Goal: Task Accomplishment & Management: Use online tool/utility

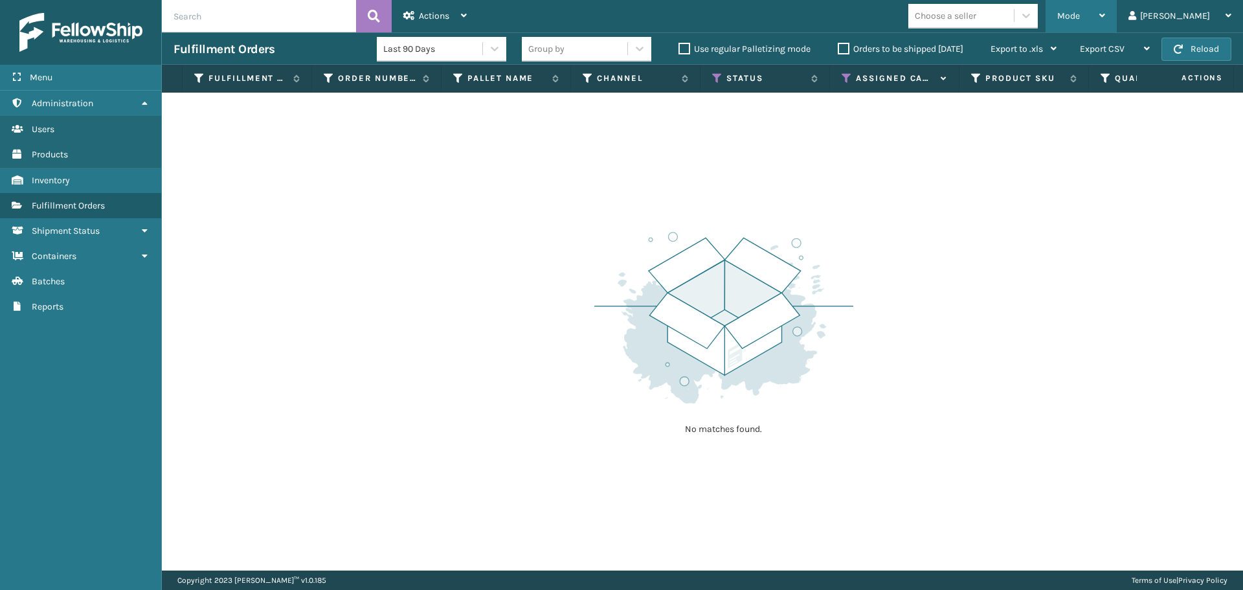
click at [1079, 12] on span "Mode" at bounding box center [1068, 15] width 23 height 11
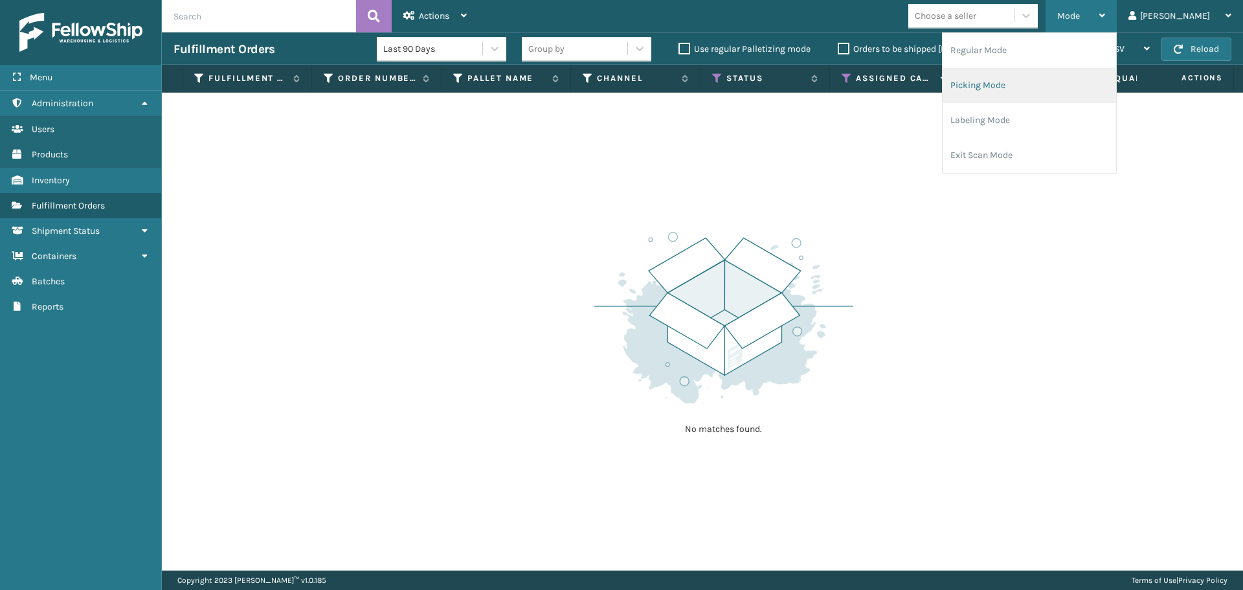
click at [1023, 87] on li "Picking Mode" at bounding box center [1028, 85] width 173 height 35
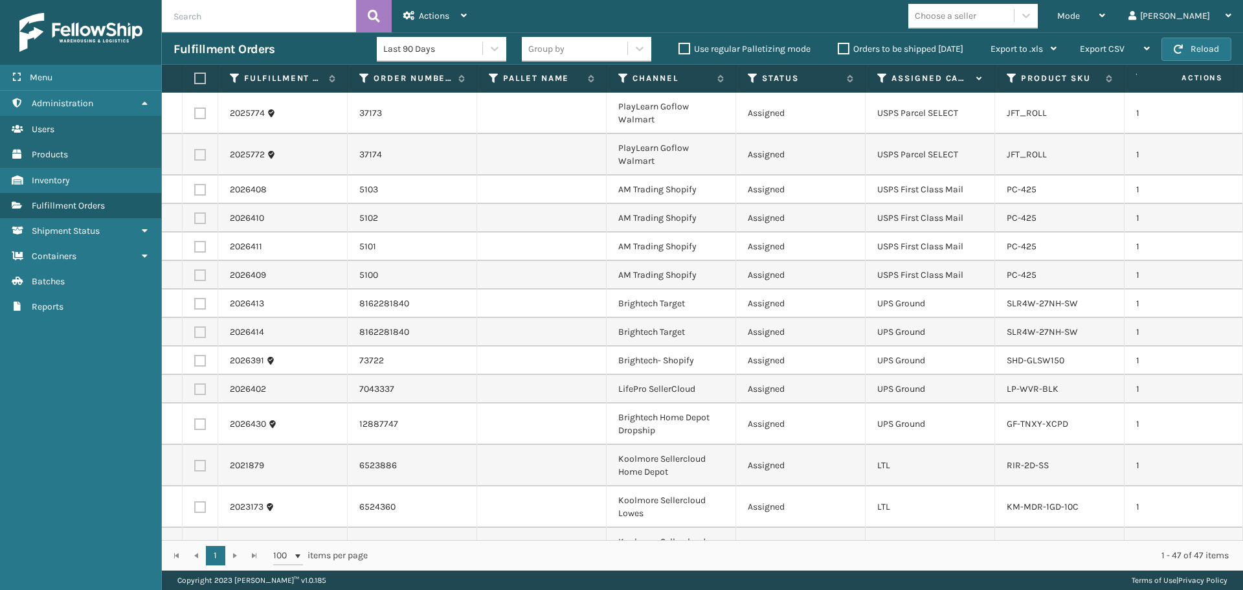
click at [1010, 72] on th "Product SKU" at bounding box center [1059, 79] width 129 height 28
click at [881, 74] on th "Assigned Carrier Service" at bounding box center [929, 79] width 129 height 28
click at [881, 76] on icon at bounding box center [882, 78] width 10 height 12
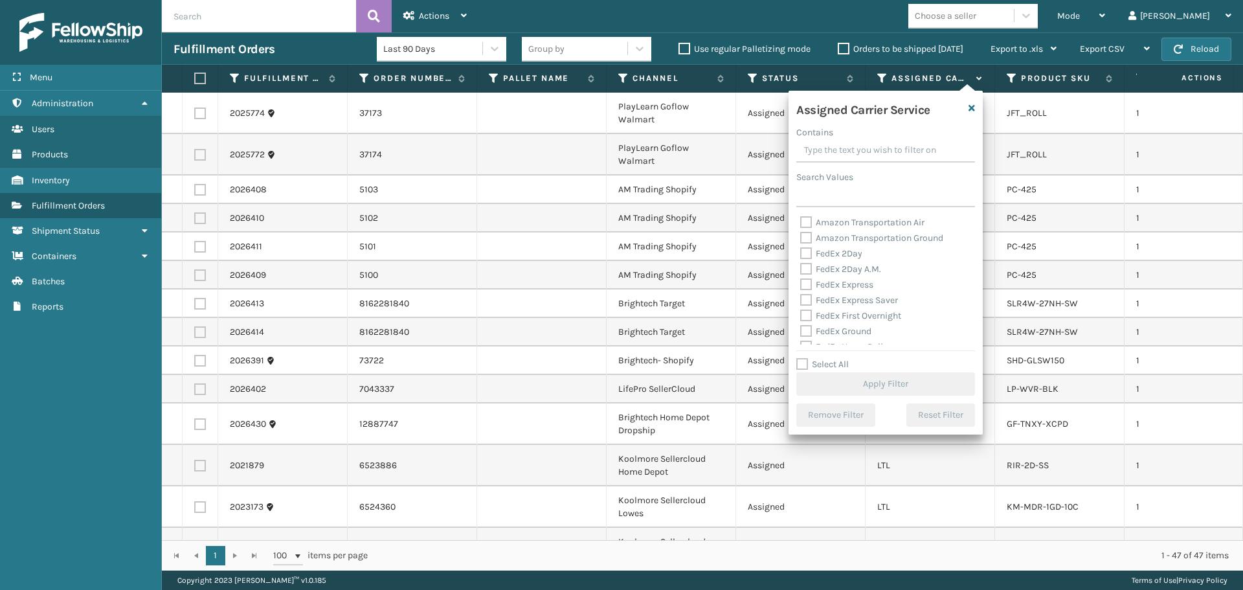
click at [837, 360] on label "Select All" at bounding box center [822, 364] width 52 height 11
click at [837, 358] on input "Select All" at bounding box center [893, 357] width 194 height 1
checkbox input "true"
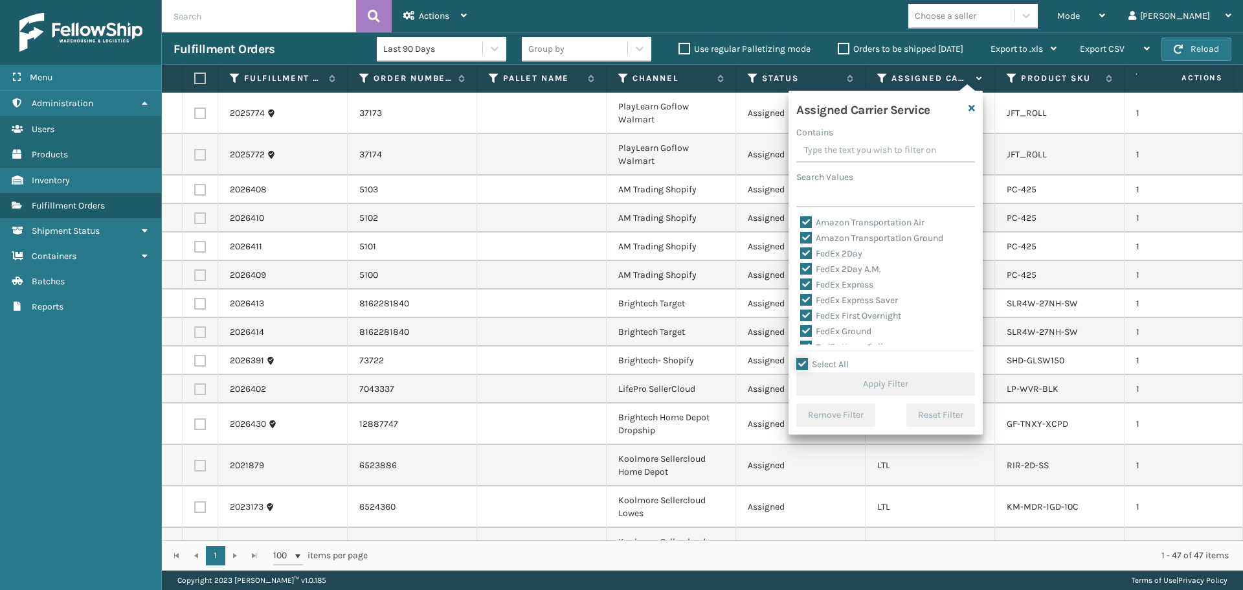
checkbox input "true"
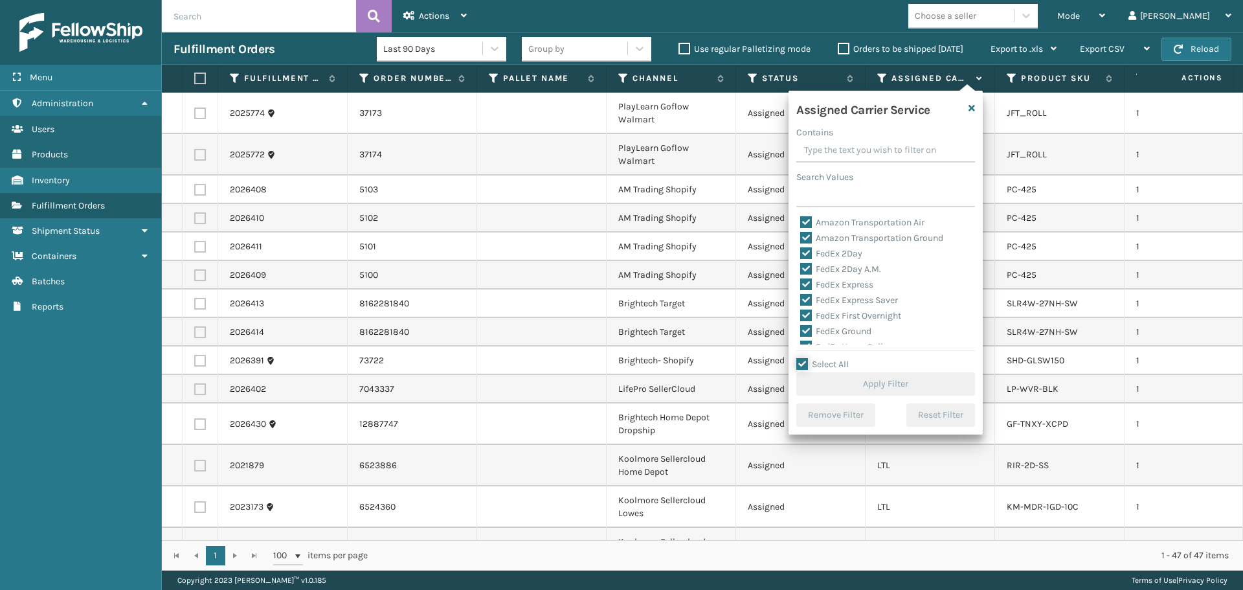
checkbox input "true"
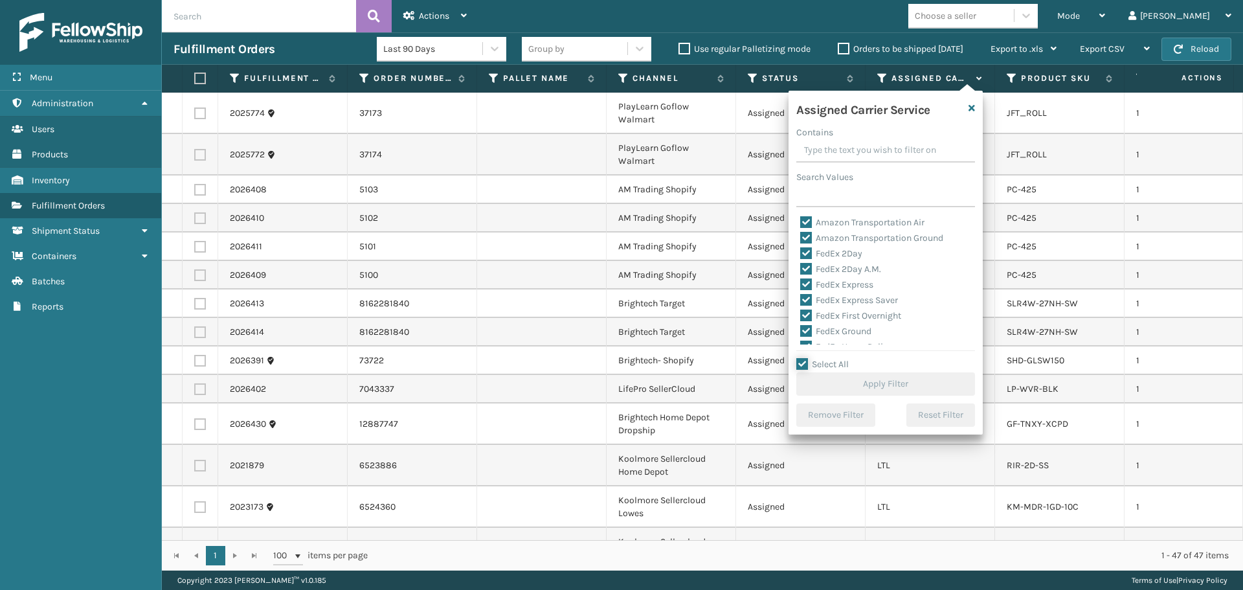
checkbox input "true"
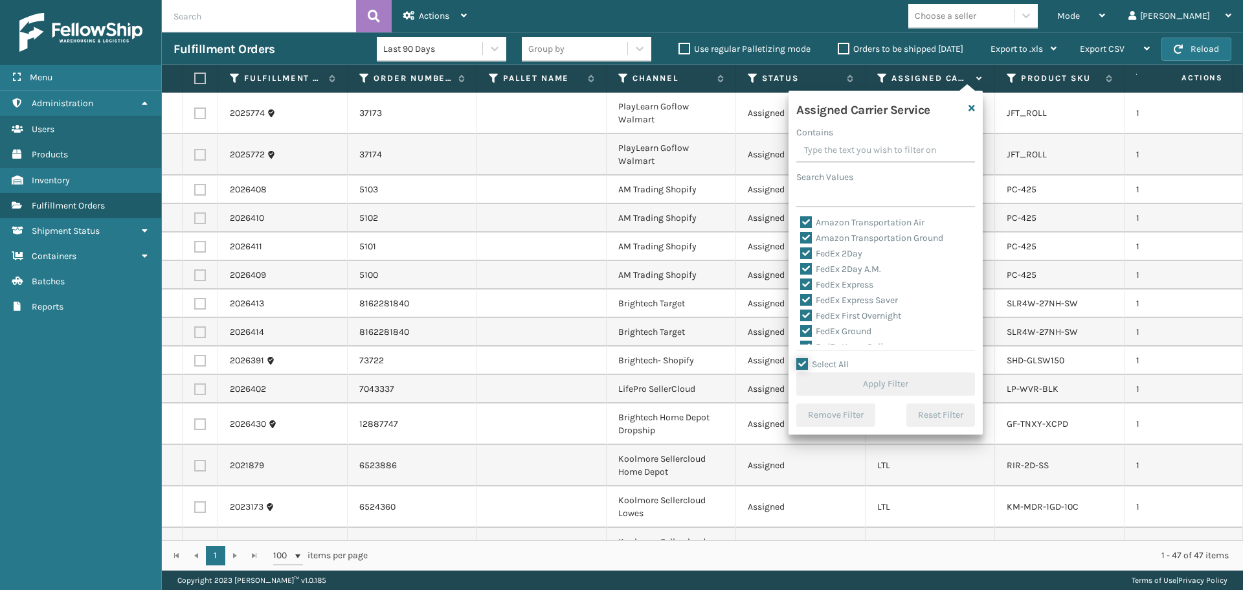
checkbox input "true"
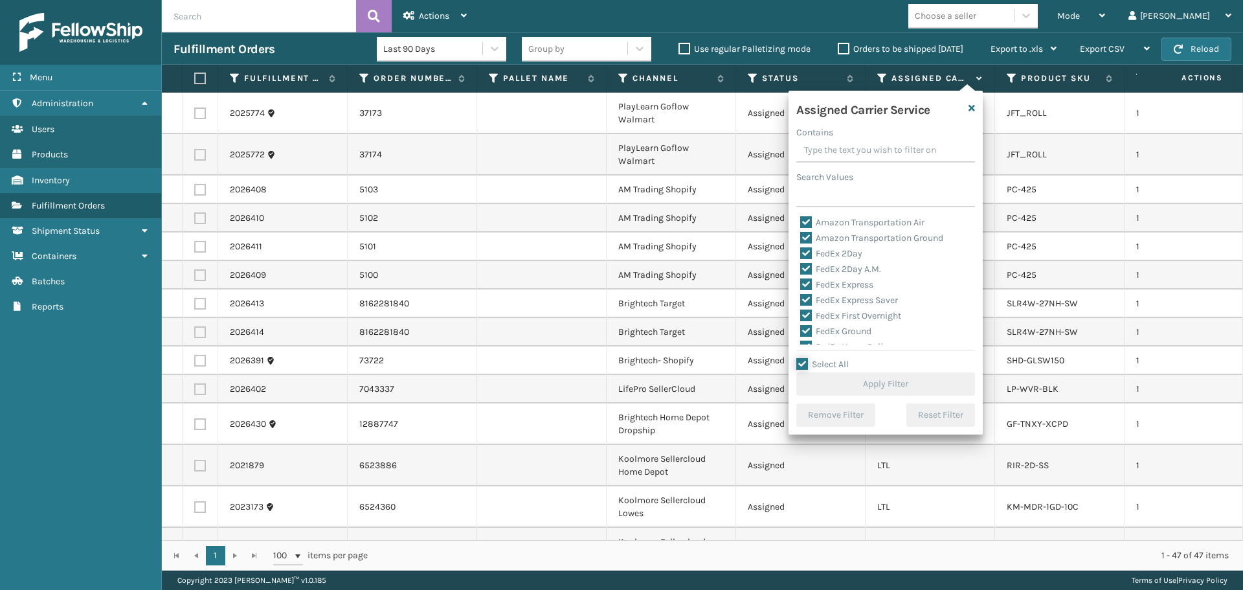
checkbox input "true"
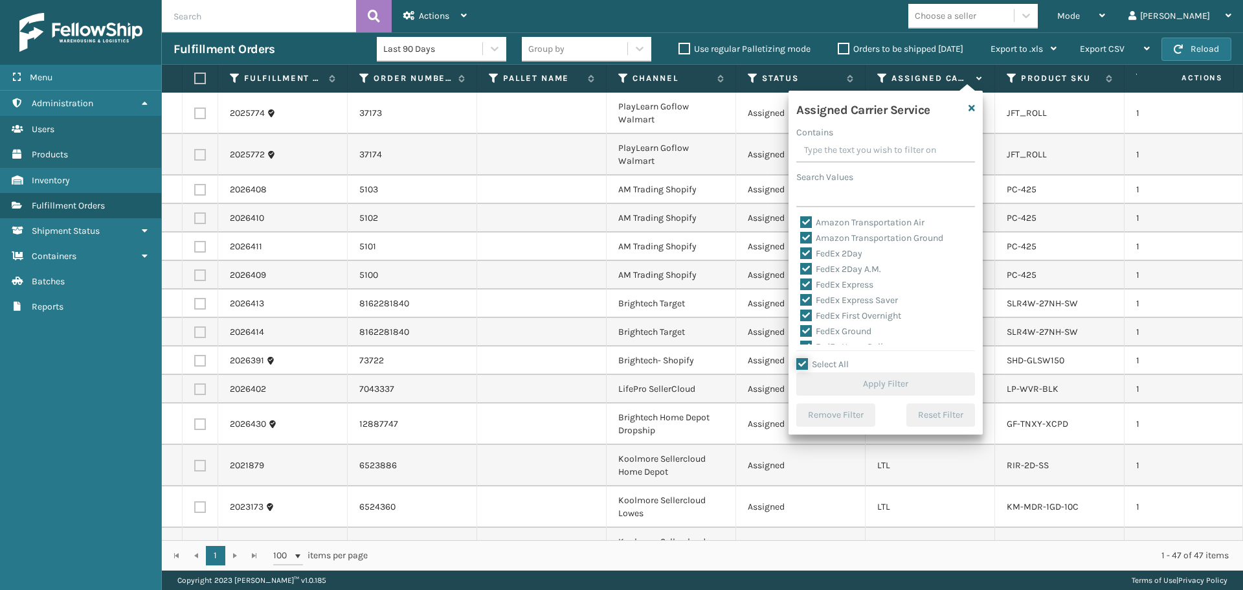
checkbox input "true"
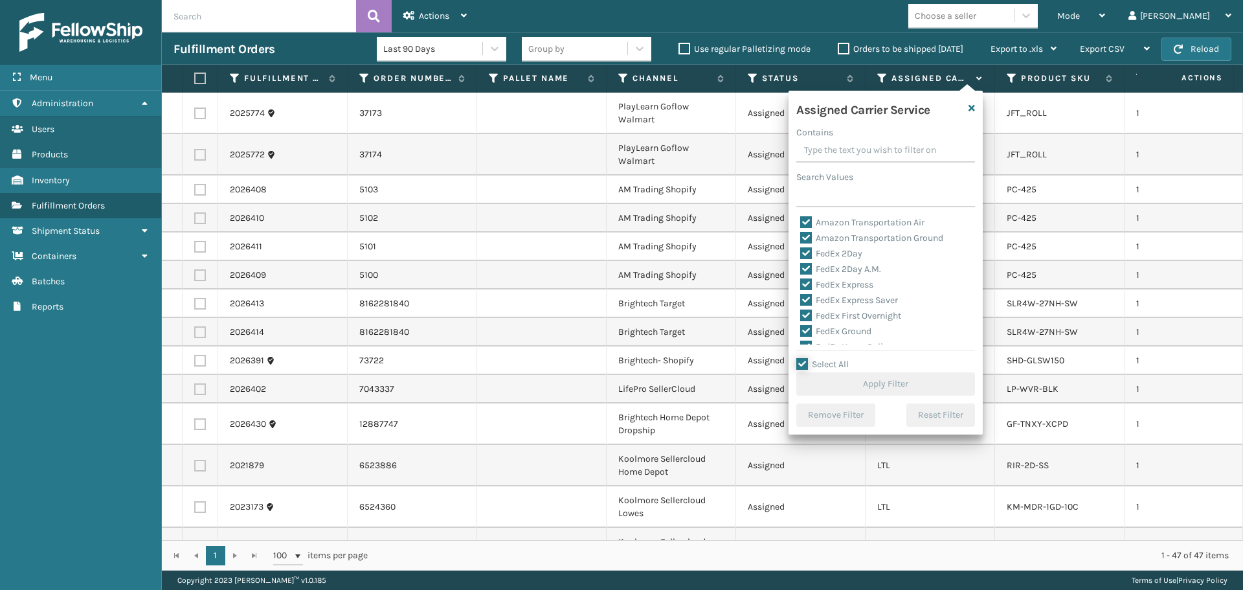
checkbox input "true"
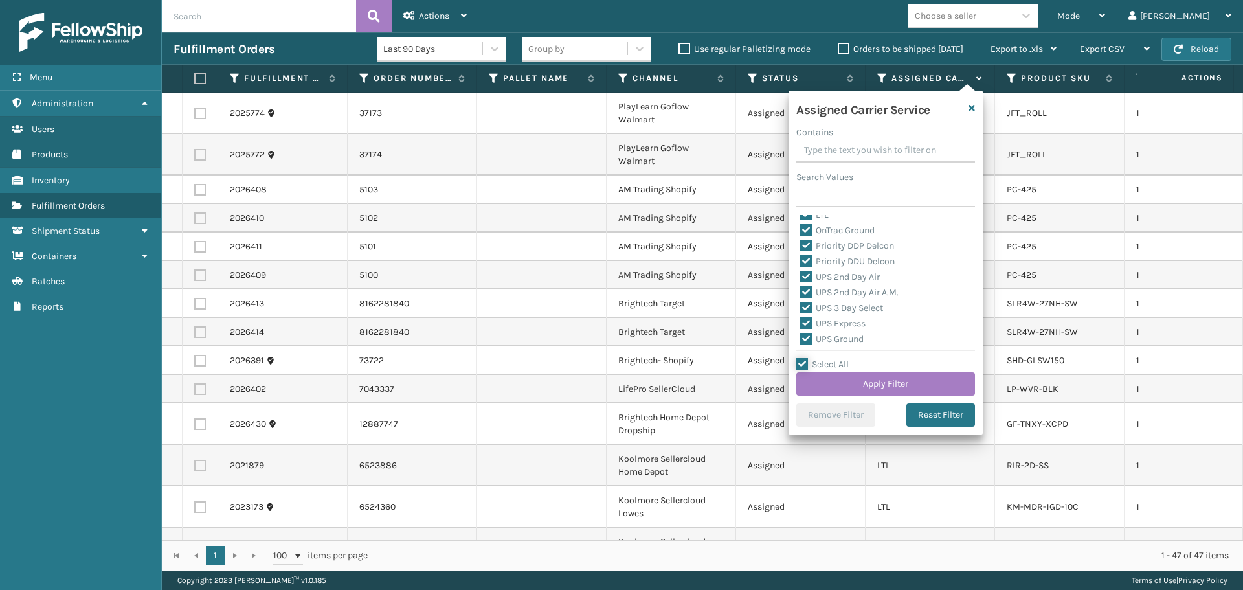
scroll to position [129, 0]
click at [817, 280] on label "LTL" at bounding box center [814, 279] width 28 height 11
click at [801, 280] on input "LTL" at bounding box center [800, 276] width 1 height 8
checkbox input "false"
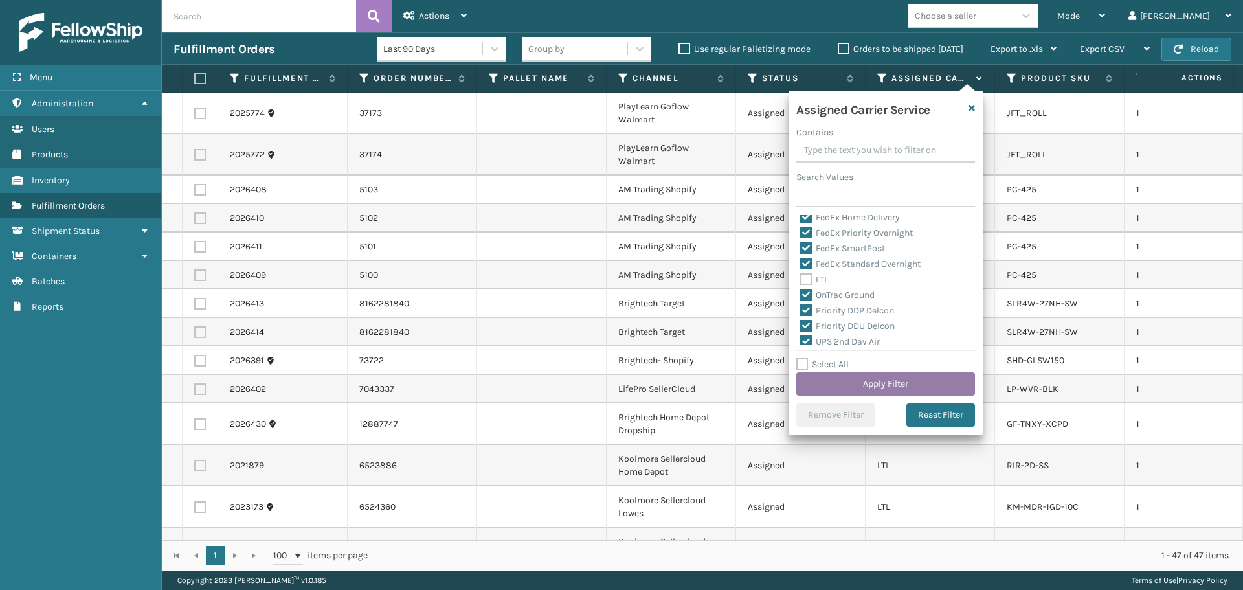
click at [852, 380] on button "Apply Filter" at bounding box center [885, 383] width 179 height 23
